Goal: Information Seeking & Learning: Learn about a topic

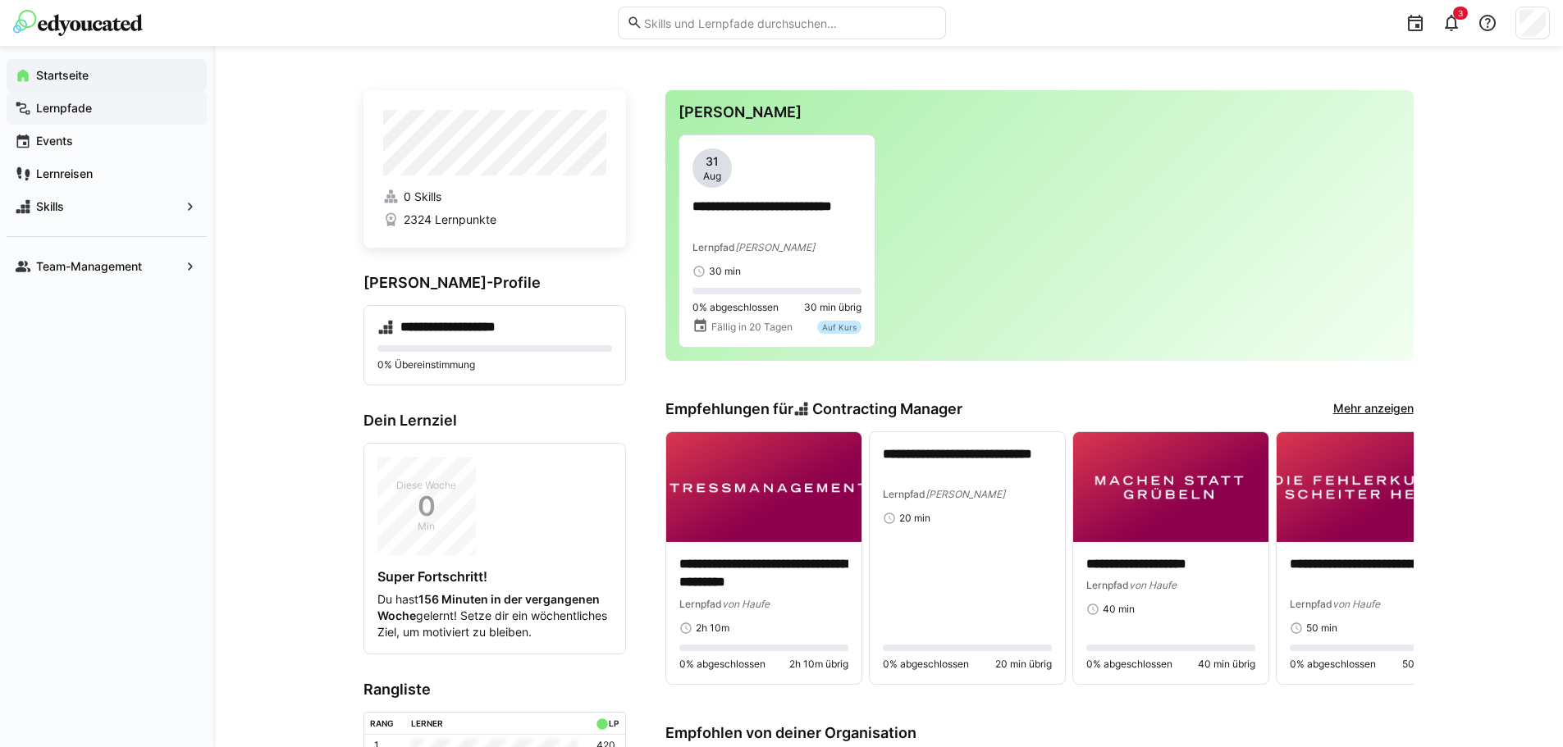
click at [97, 109] on span "Lernpfade" at bounding box center [116, 108] width 165 height 16
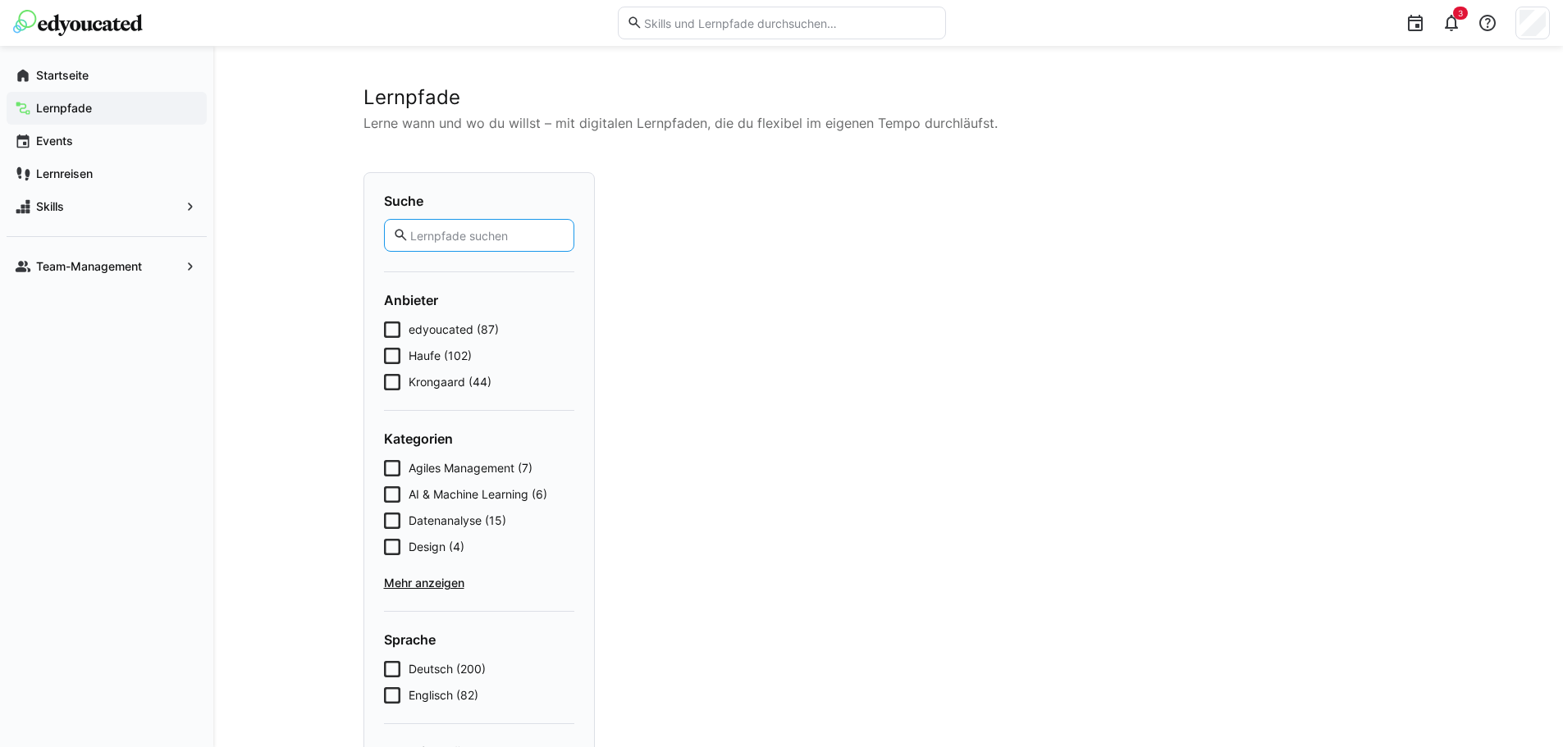
click at [450, 230] on input "text" at bounding box center [486, 235] width 156 height 15
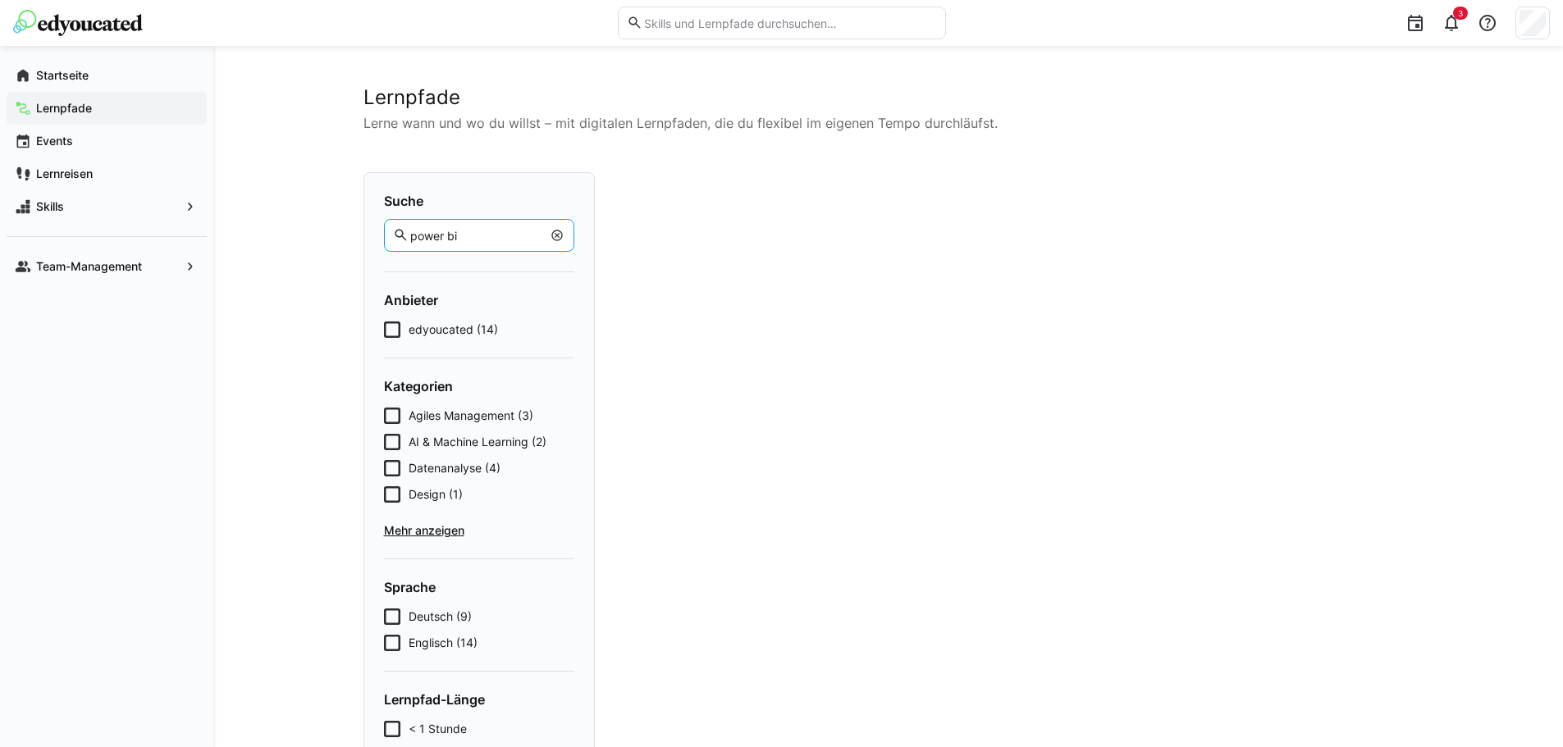
type input "power bi"
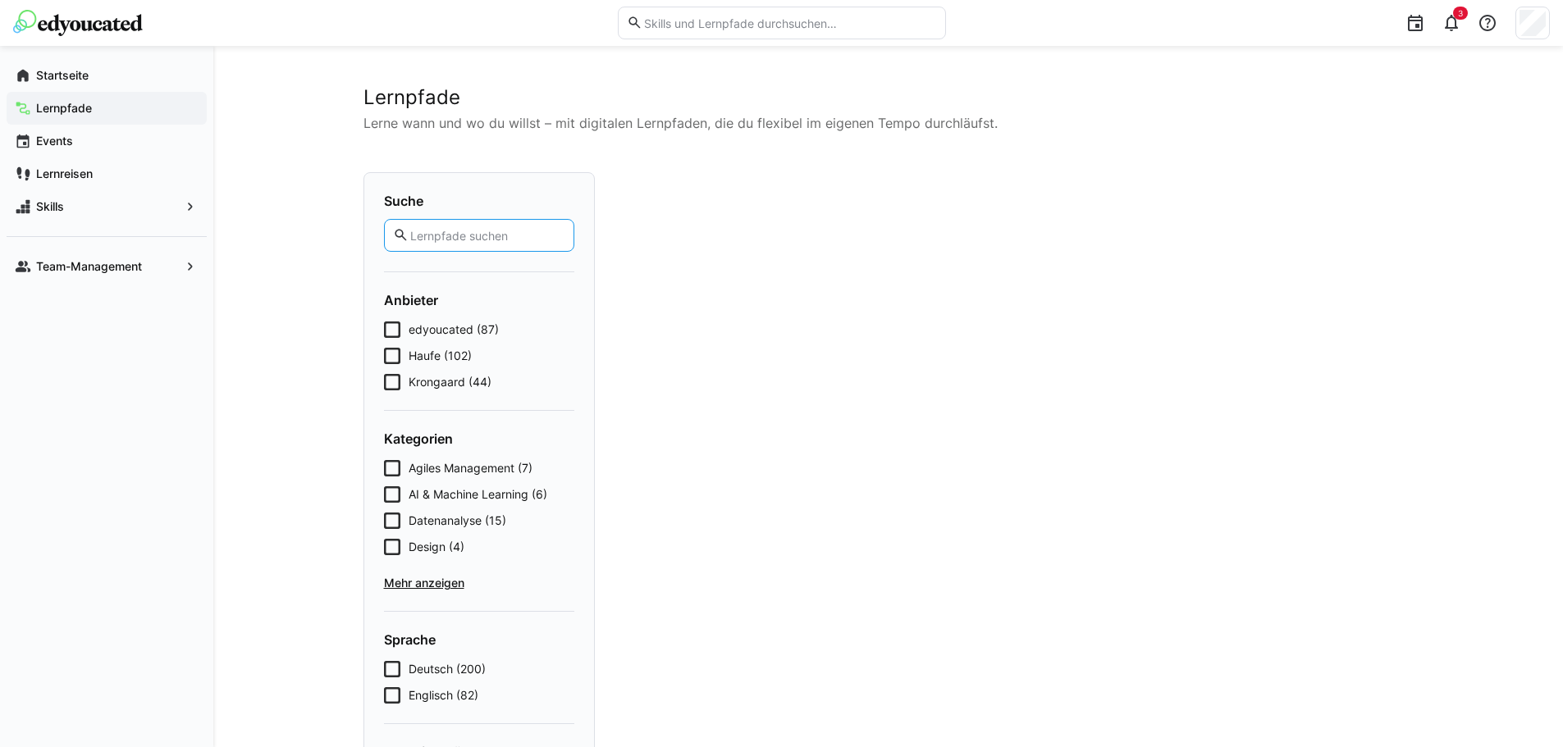
type input "power bi"
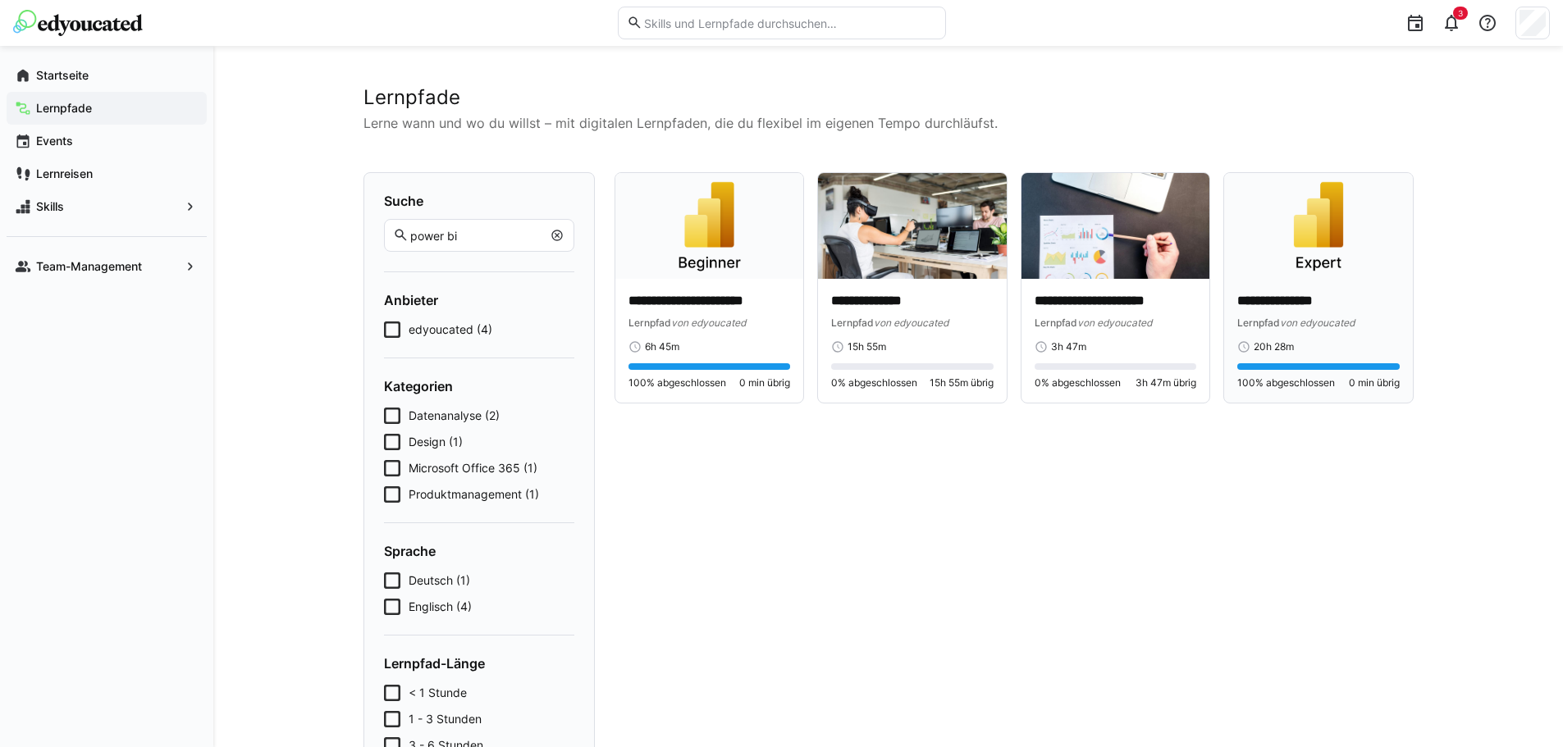
click at [1282, 304] on p "**********" at bounding box center [1318, 301] width 162 height 19
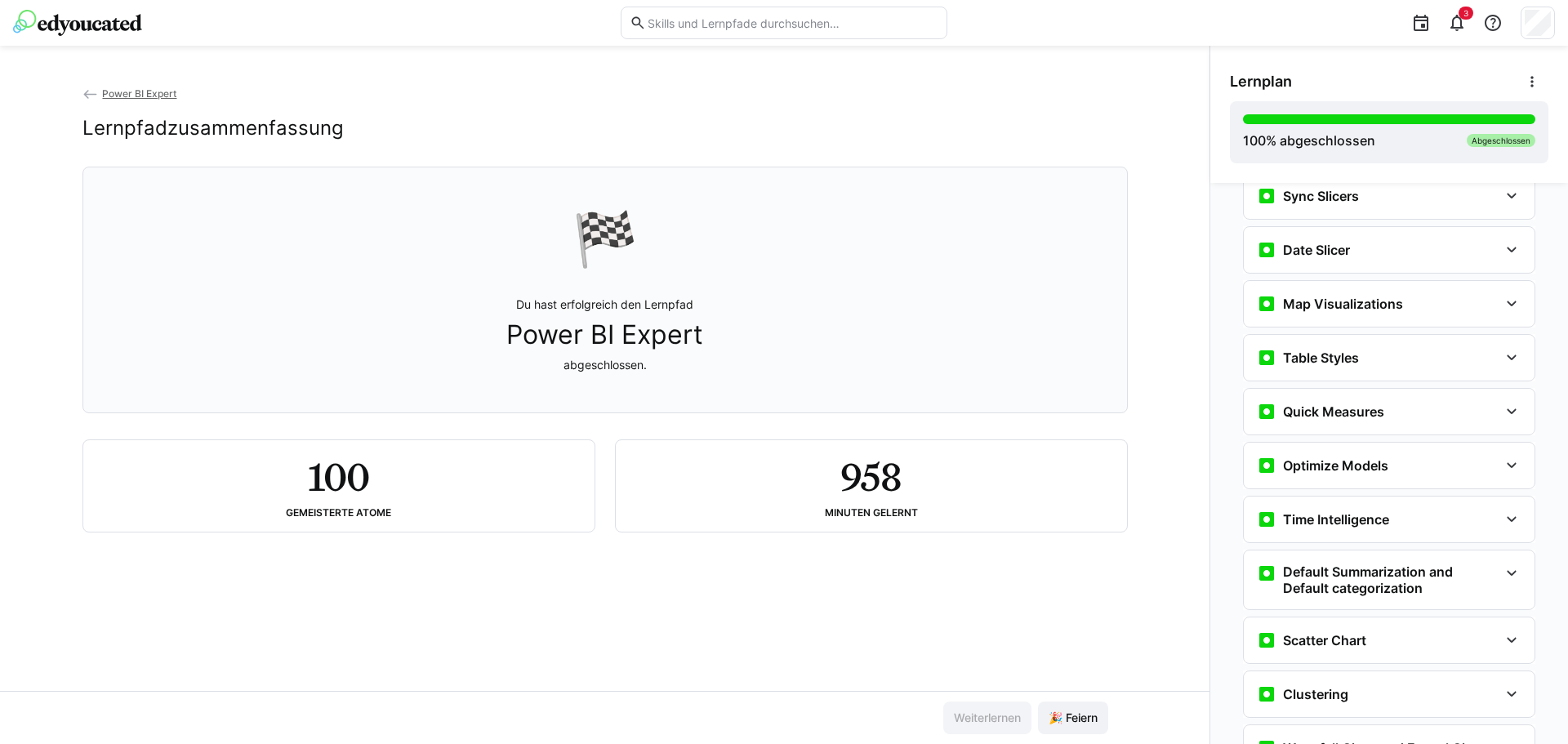
scroll to position [2056, 0]
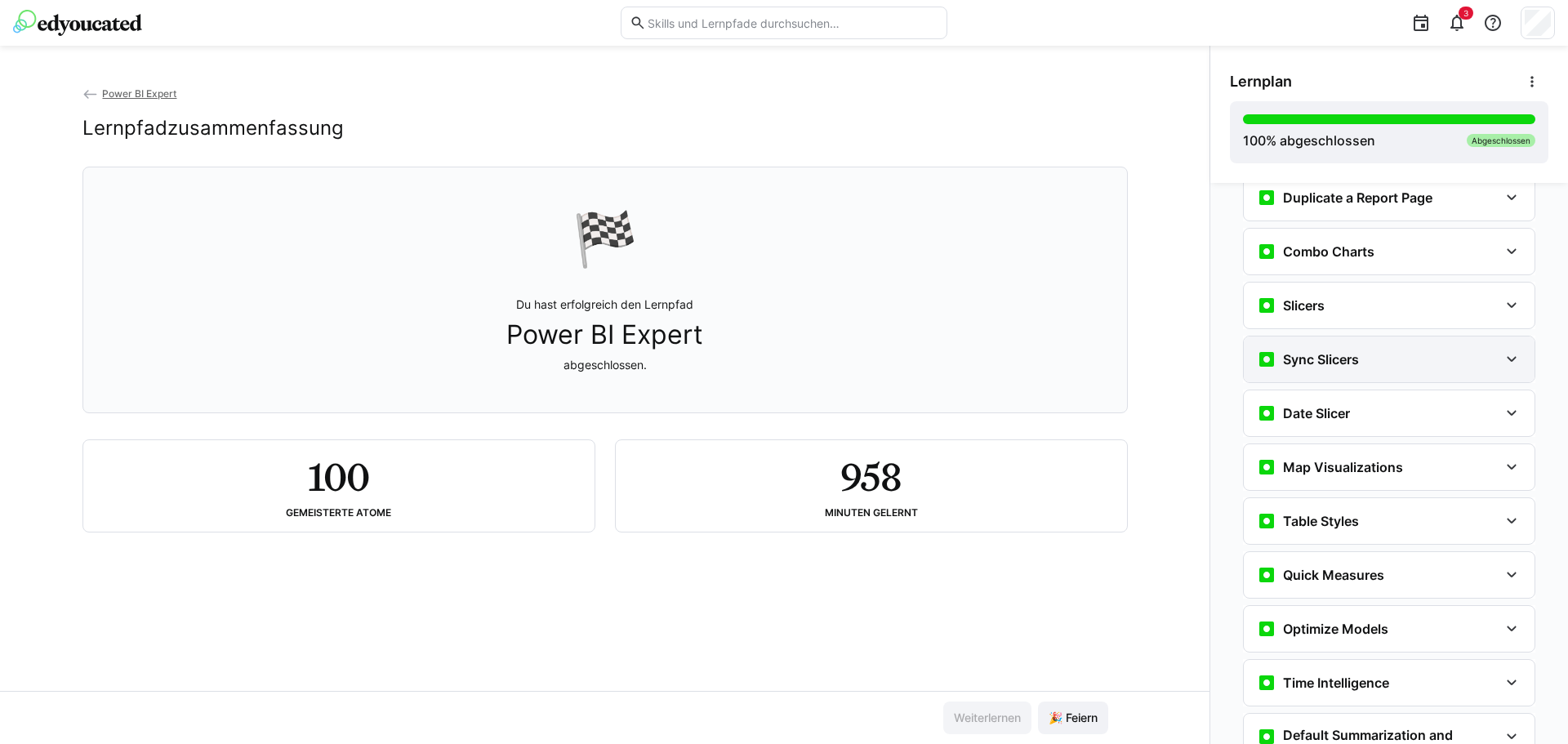
click at [1506, 370] on div "Sync Slicers" at bounding box center [1389, 360] width 291 height 46
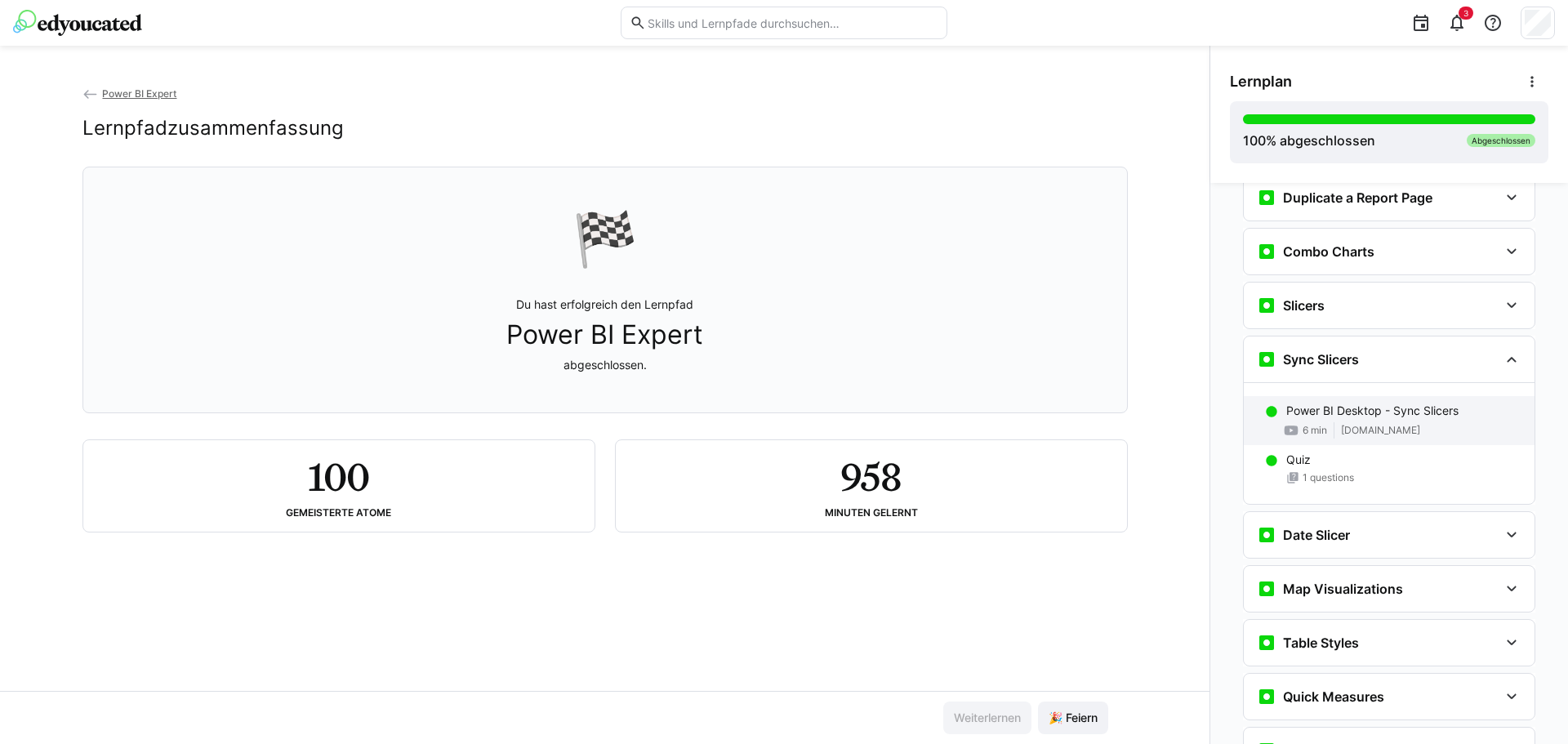
click at [1407, 425] on span "[DOMAIN_NAME]" at bounding box center [1381, 430] width 80 height 13
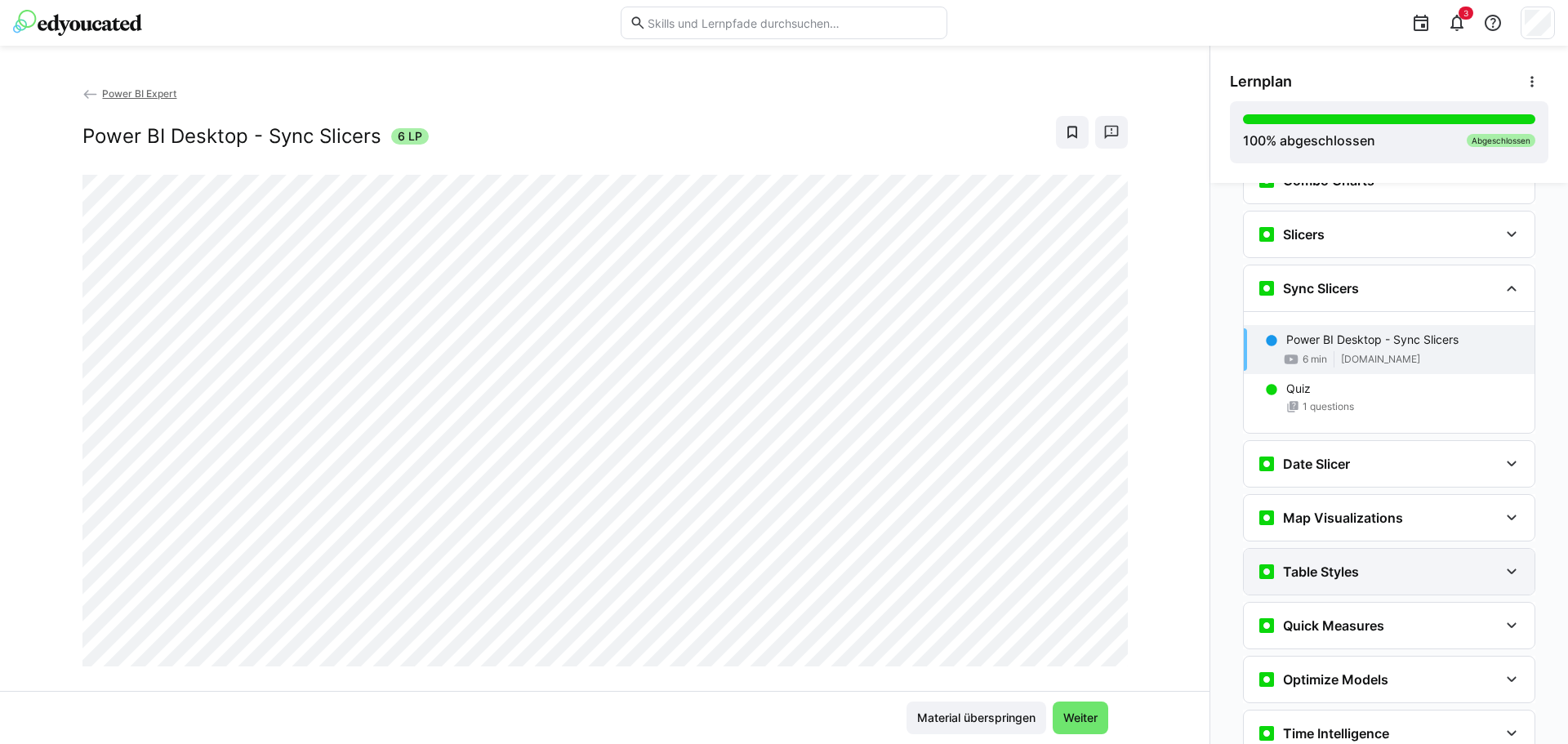
scroll to position [2046, 0]
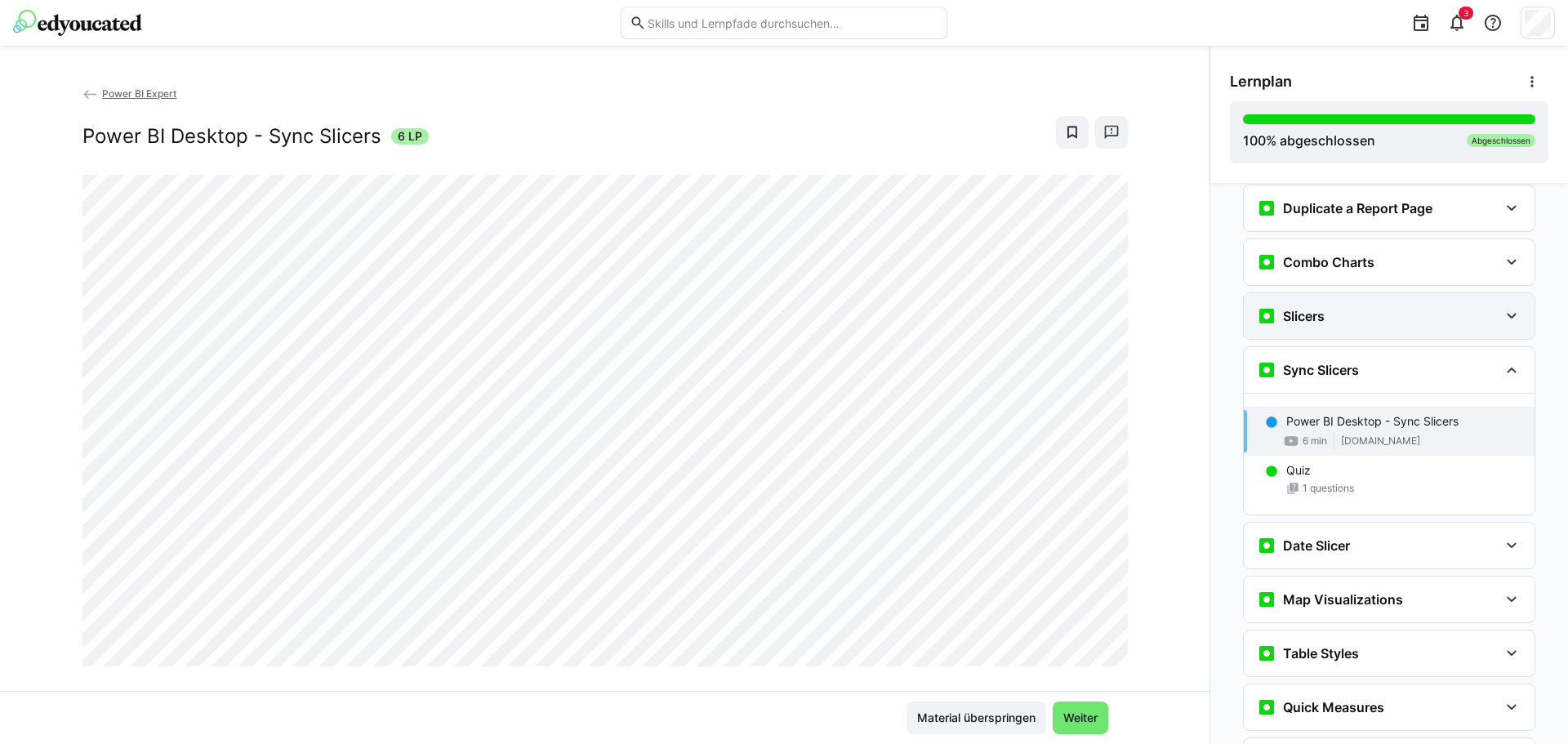
click at [1326, 328] on div "Slicers" at bounding box center [1389, 316] width 291 height 46
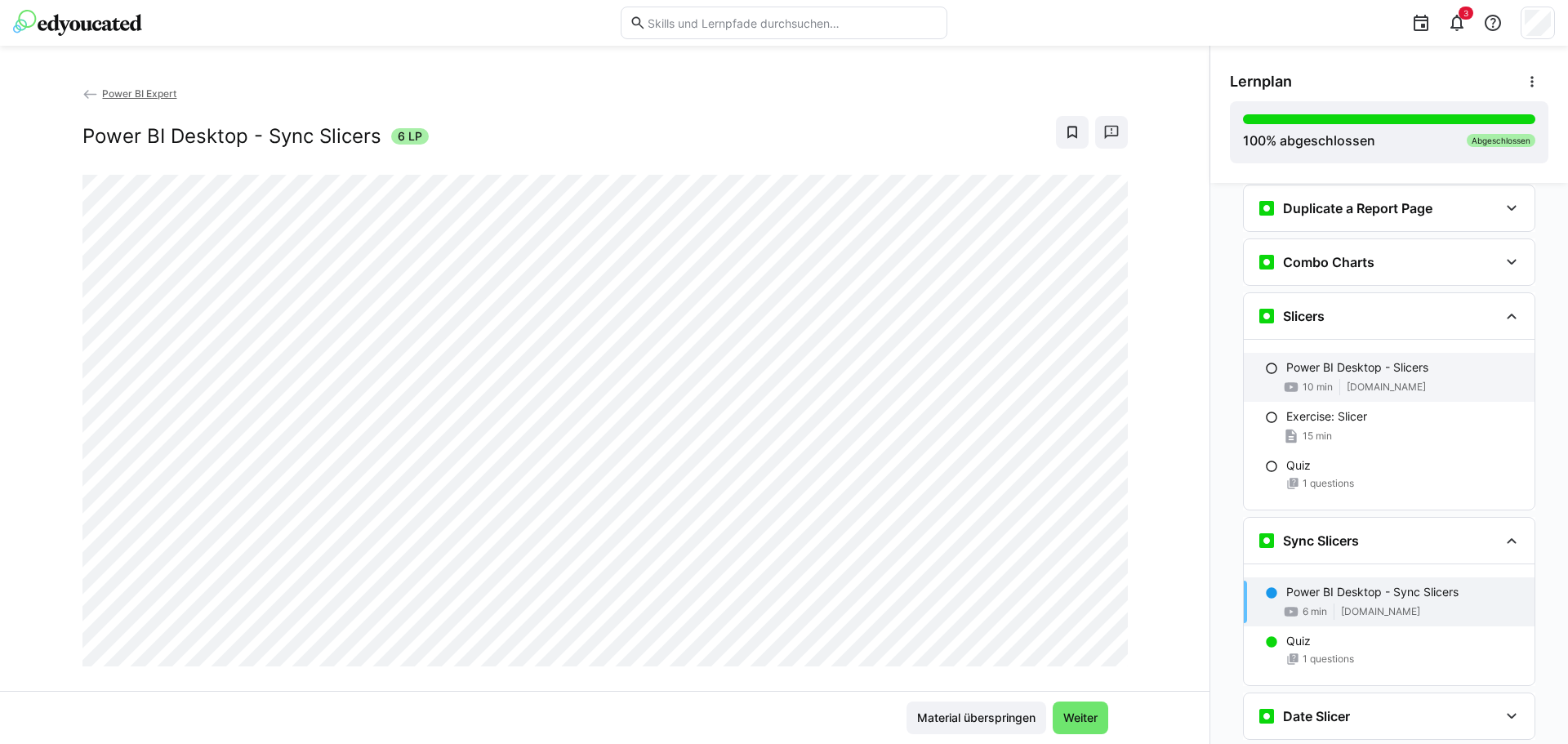
click at [1341, 369] on p "Power BI Desktop - Slicers" at bounding box center [1357, 368] width 142 height 16
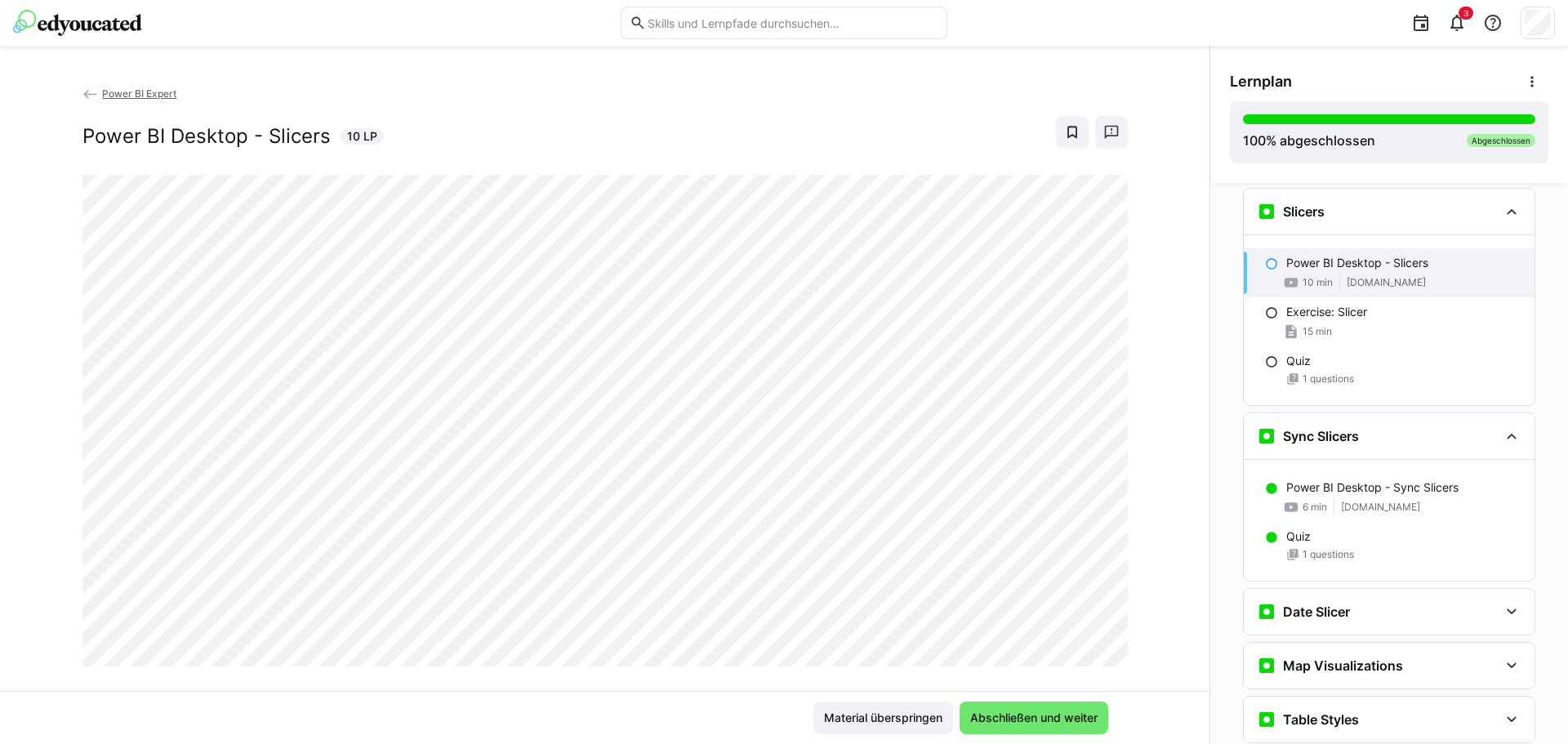
scroll to position [2155, 0]
